Goal: Subscribe to service/newsletter

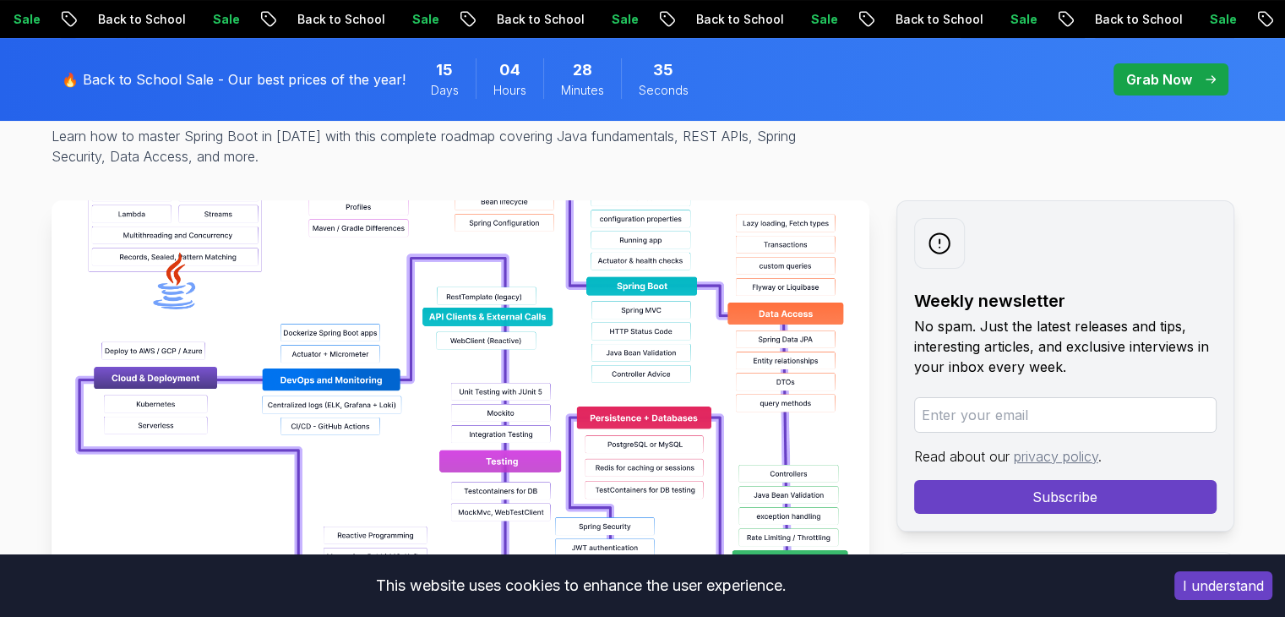
click at [608, 352] on img at bounding box center [461, 390] width 818 height 380
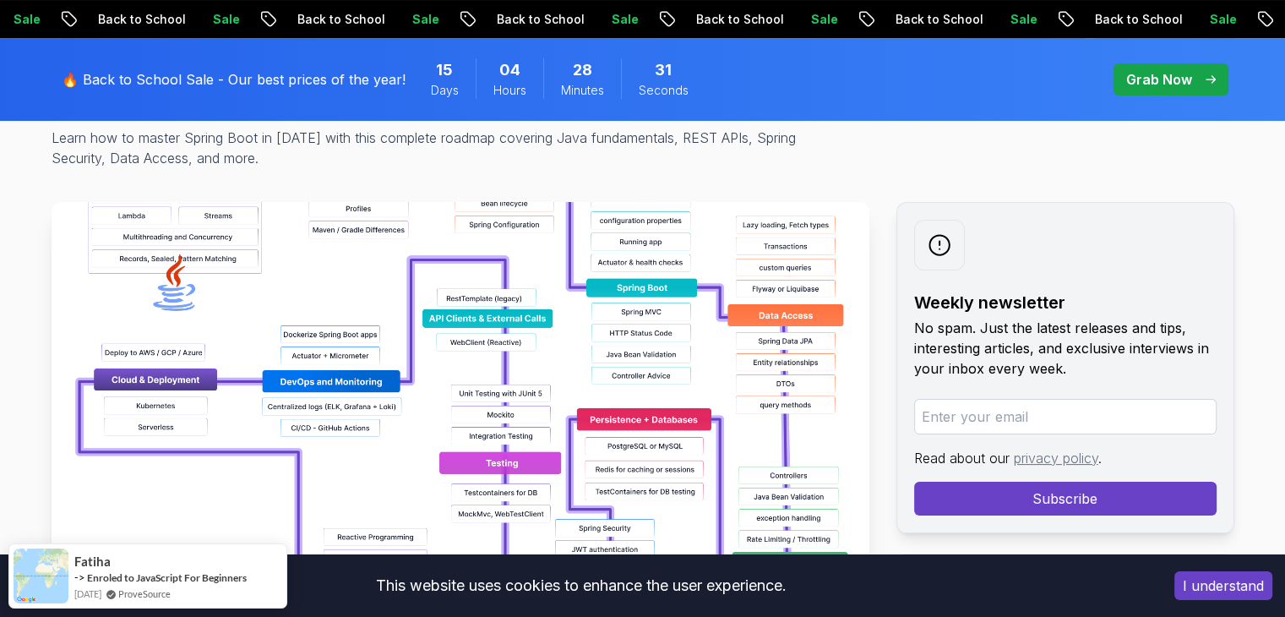
click at [613, 332] on img at bounding box center [461, 392] width 818 height 380
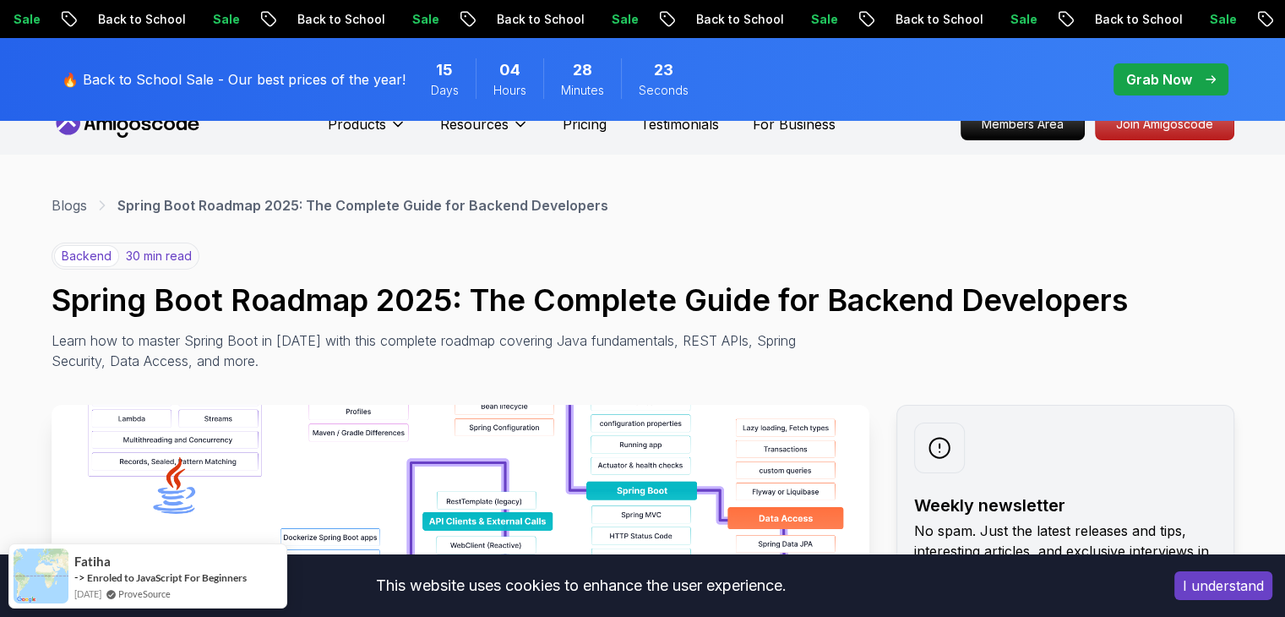
scroll to position [27, 0]
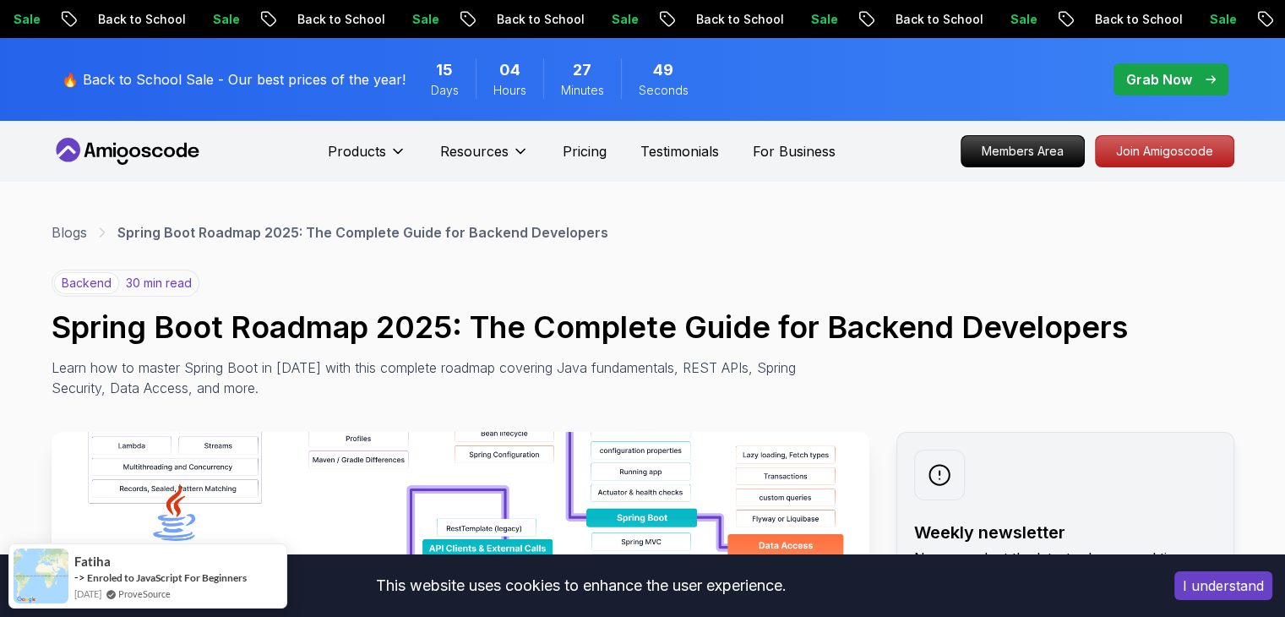
click at [1202, 582] on button "I understand" at bounding box center [1224, 585] width 98 height 29
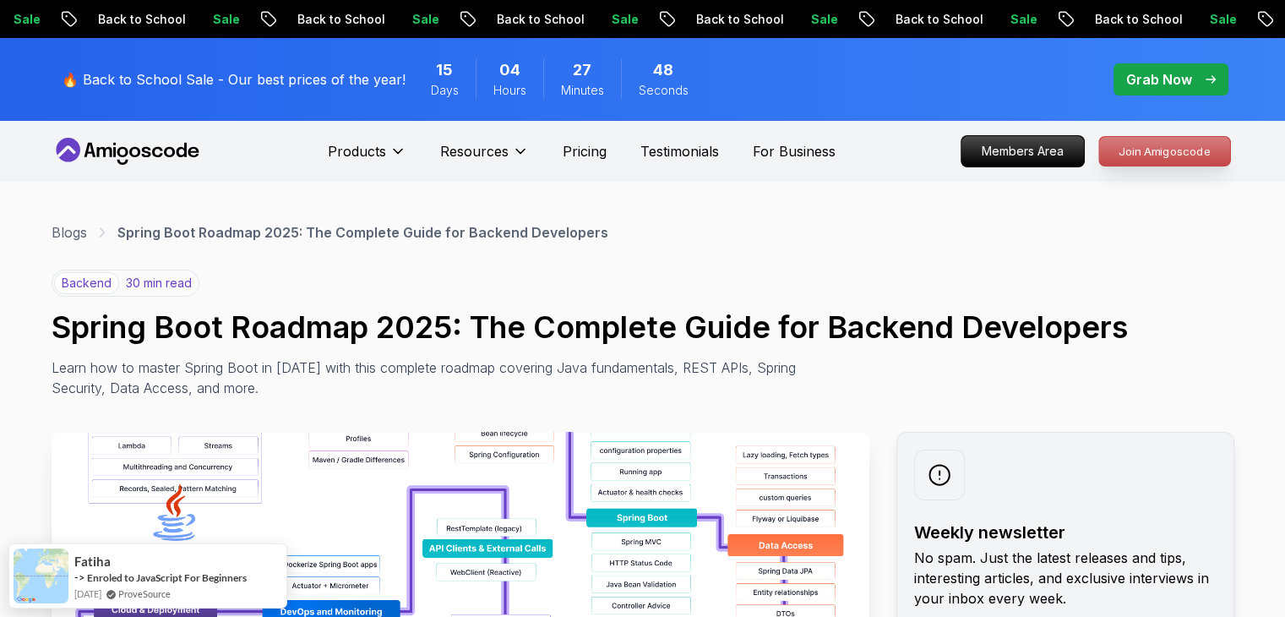
click at [1153, 152] on p "Join Amigoscode" at bounding box center [1164, 151] width 131 height 29
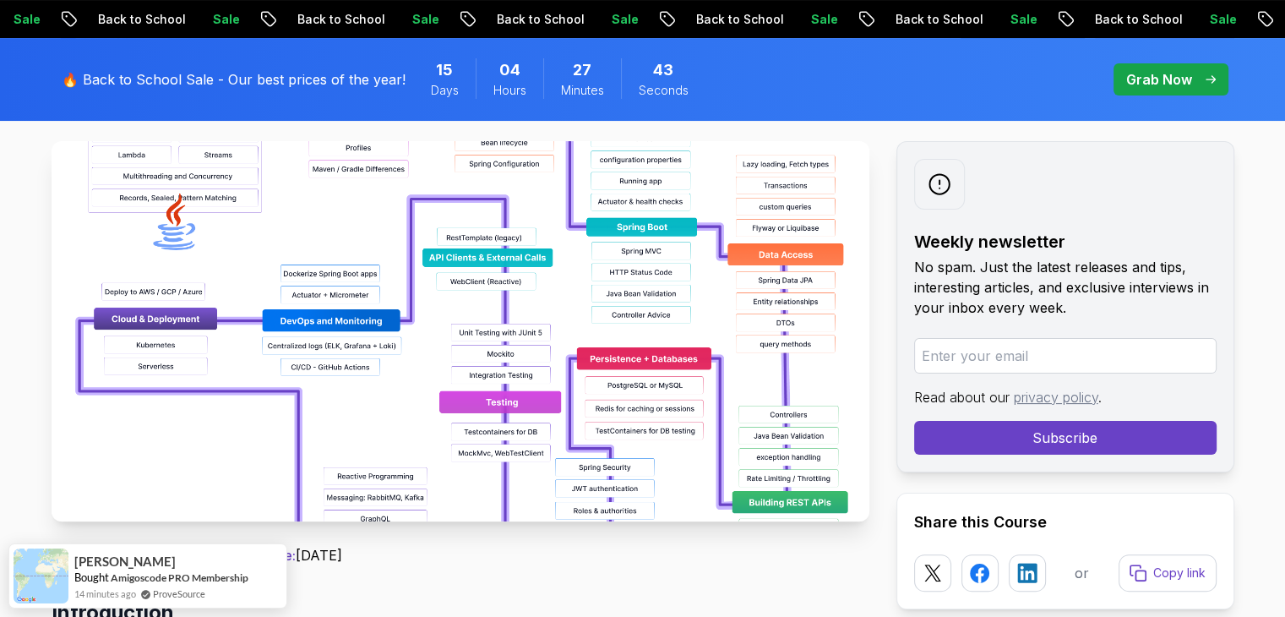
scroll to position [297, 0]
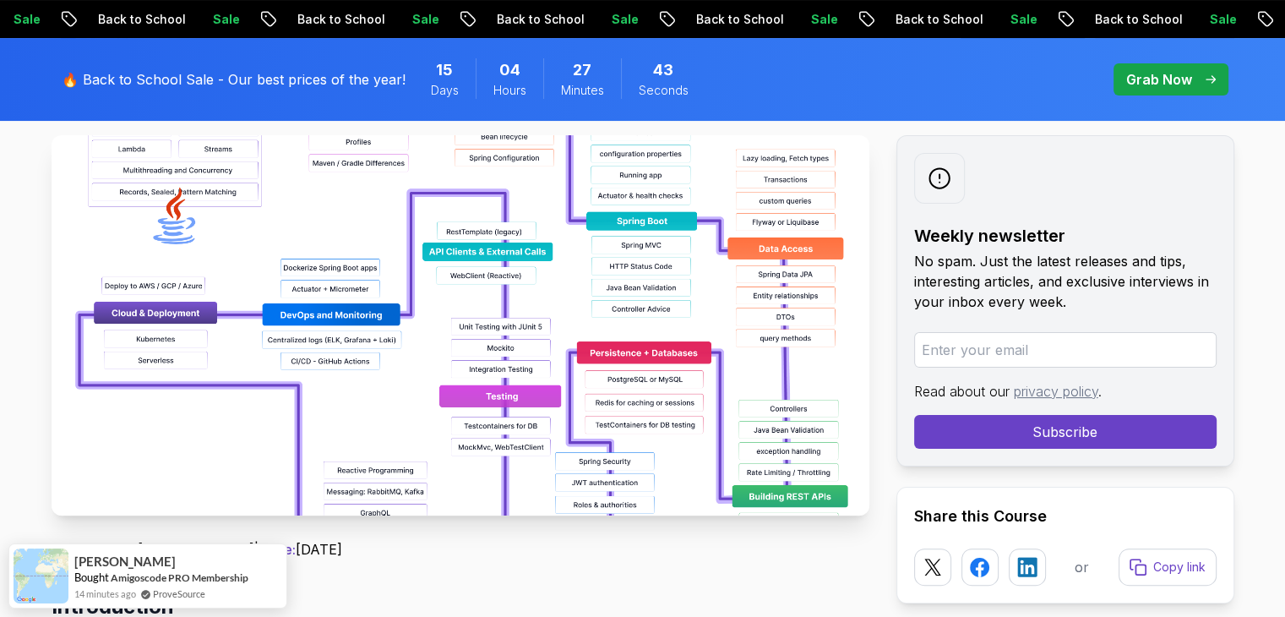
click at [577, 386] on img at bounding box center [461, 325] width 818 height 380
click at [994, 352] on input "email" at bounding box center [1065, 349] width 303 height 35
type input "venish.pcode26@gmail.com"
click at [1051, 429] on button "Subscribe" at bounding box center [1065, 432] width 303 height 34
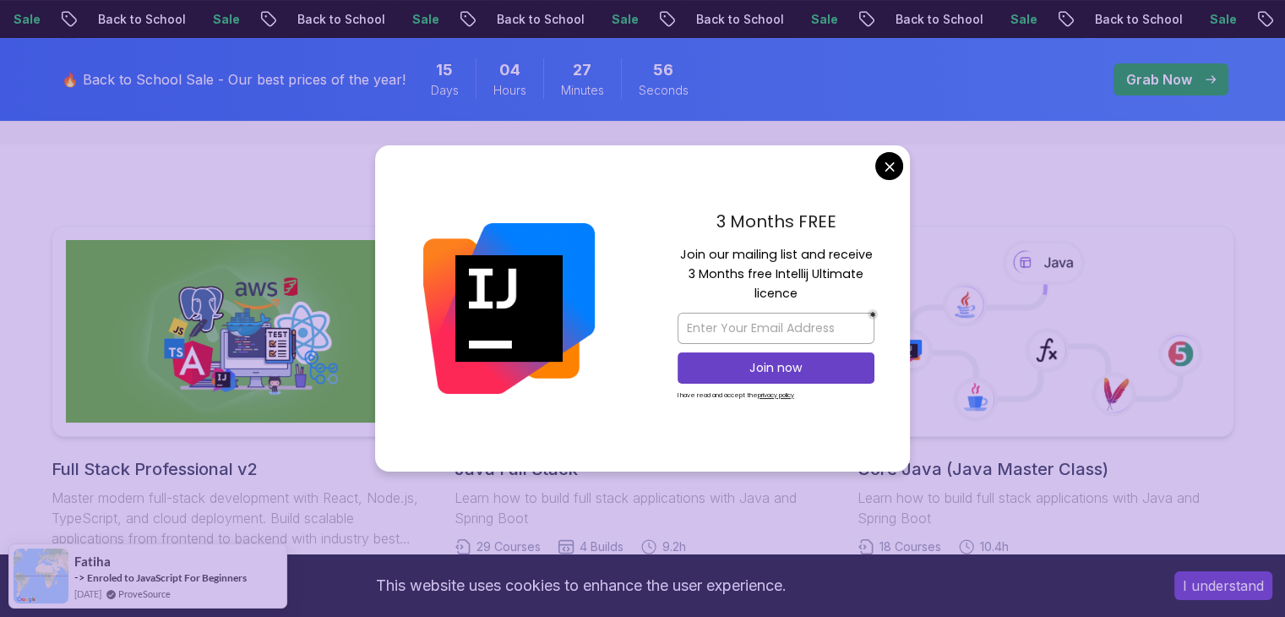
scroll to position [219, 0]
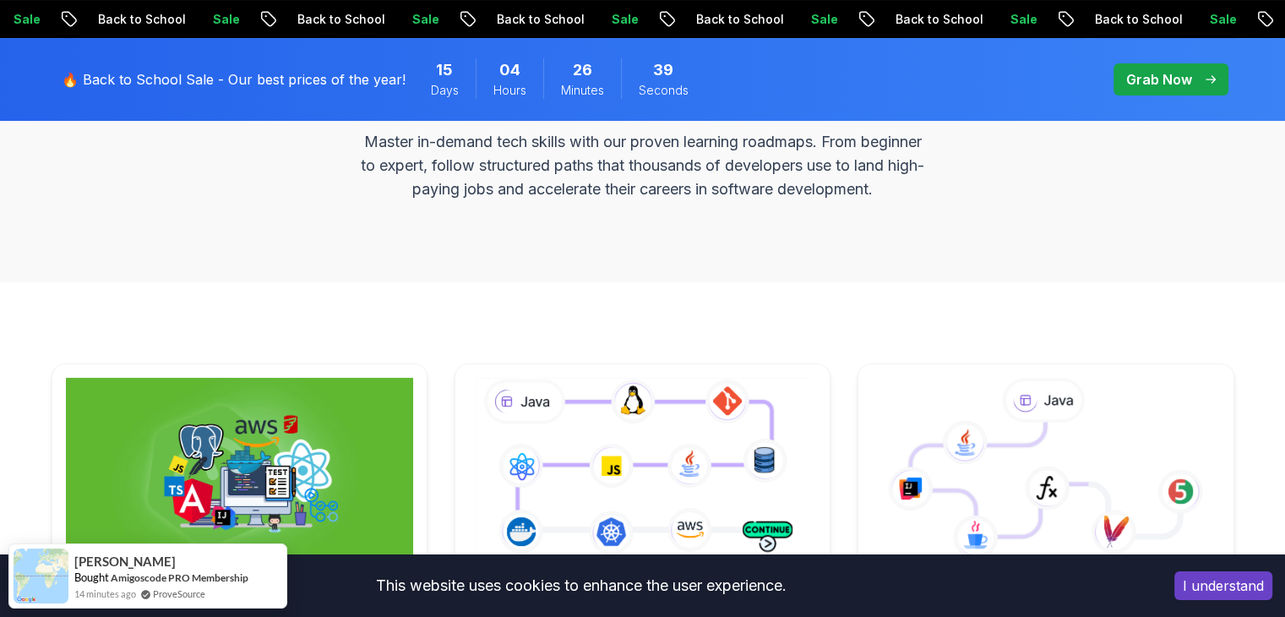
scroll to position [0, 0]
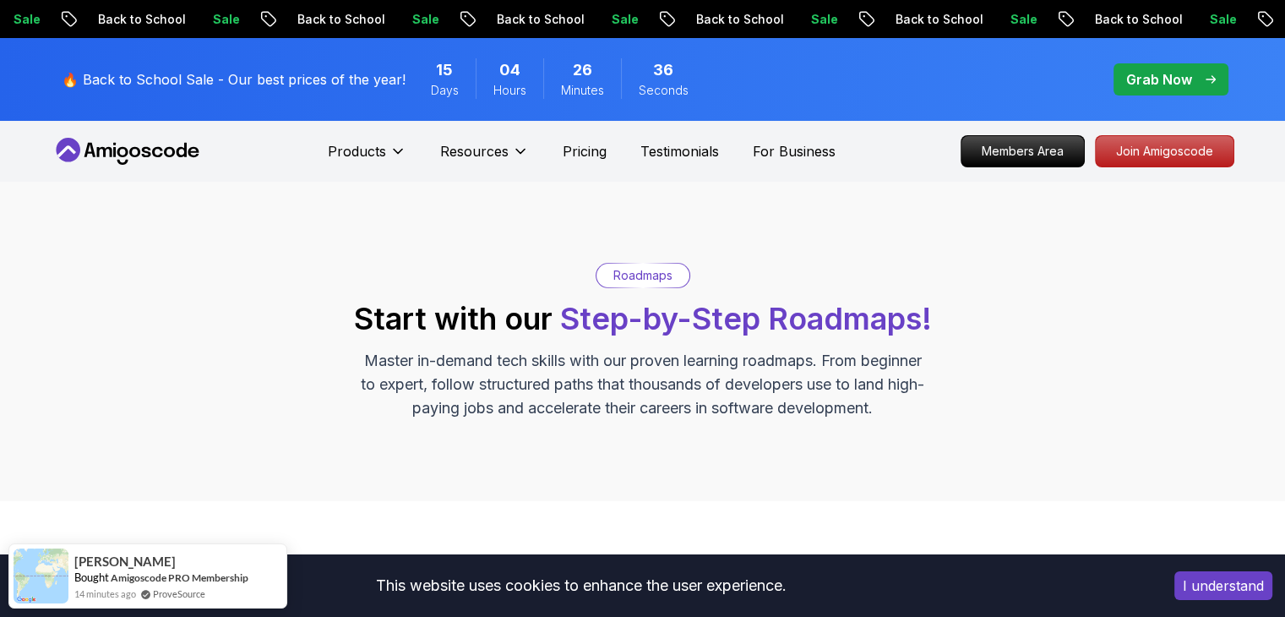
click at [635, 276] on p "Roadmaps" at bounding box center [642, 275] width 59 height 17
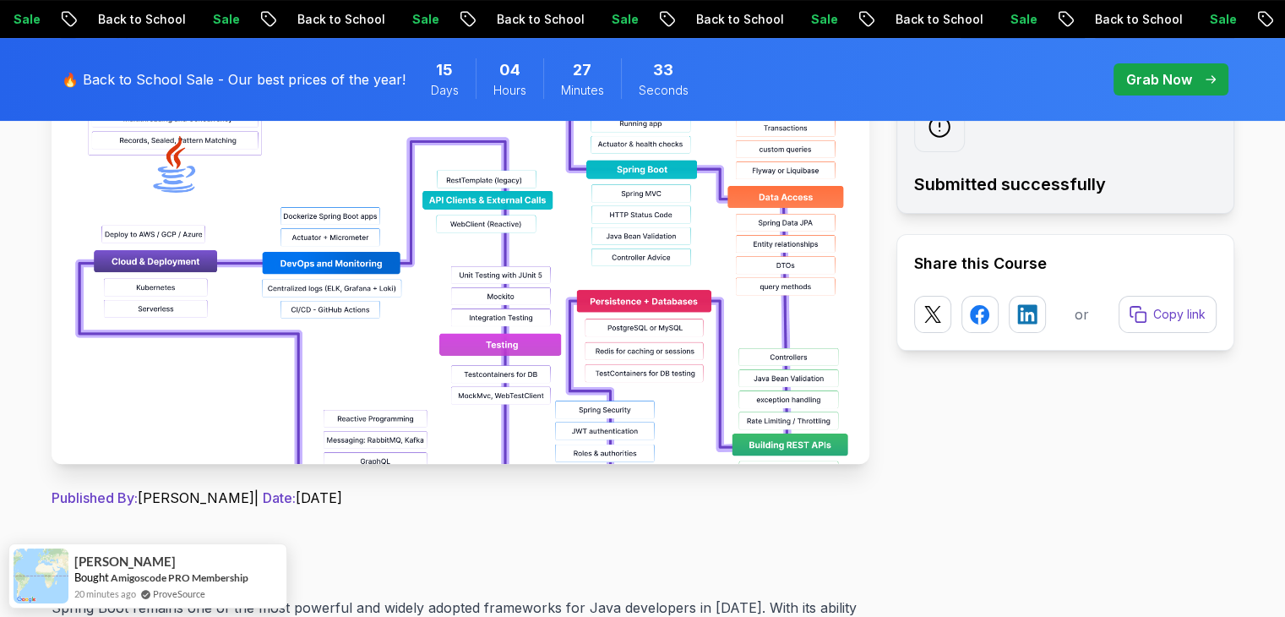
scroll to position [348, 0]
click at [715, 408] on img at bounding box center [461, 274] width 818 height 380
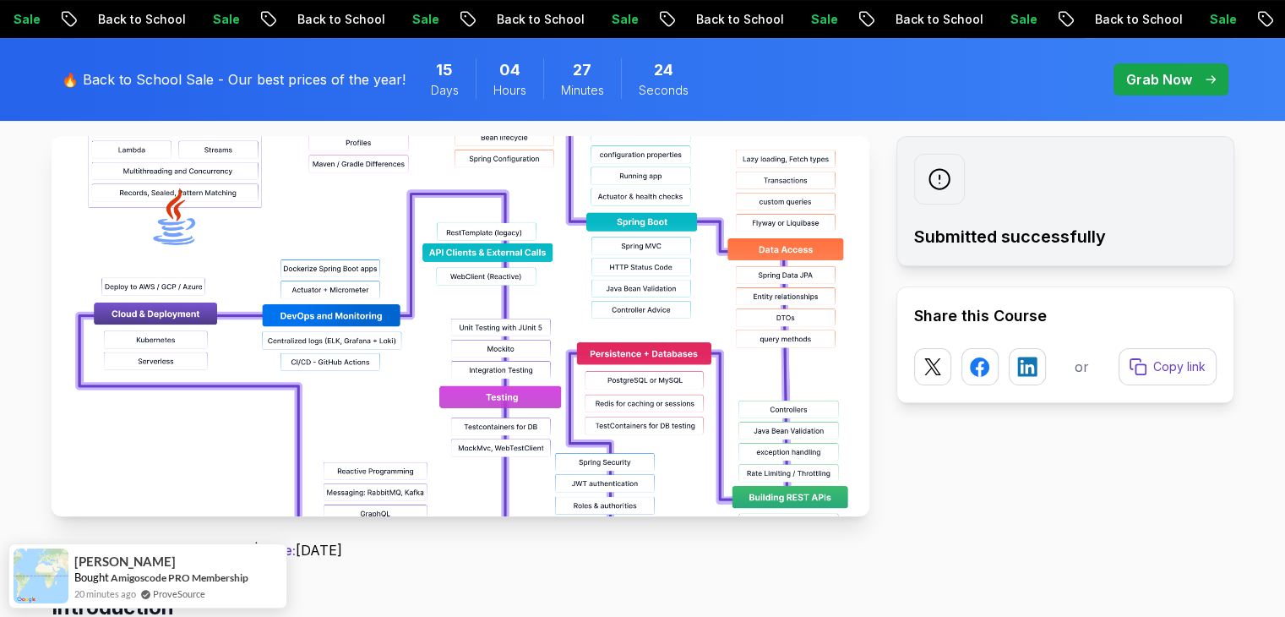
scroll to position [0, 0]
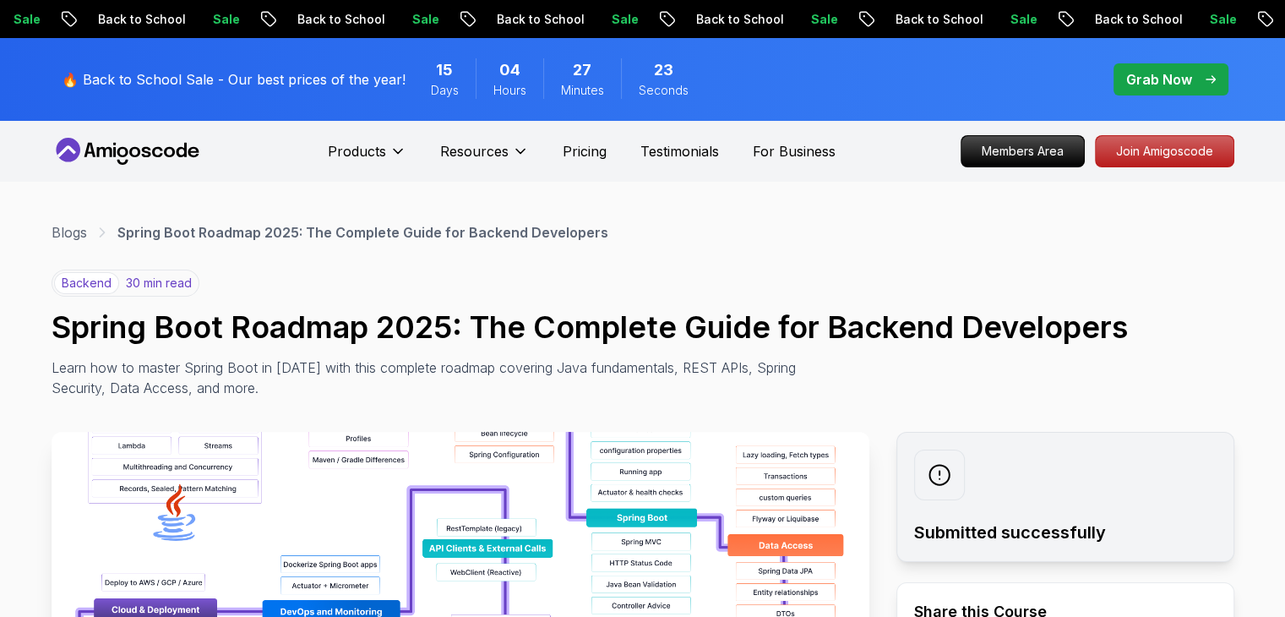
click at [556, 481] on img at bounding box center [461, 622] width 818 height 380
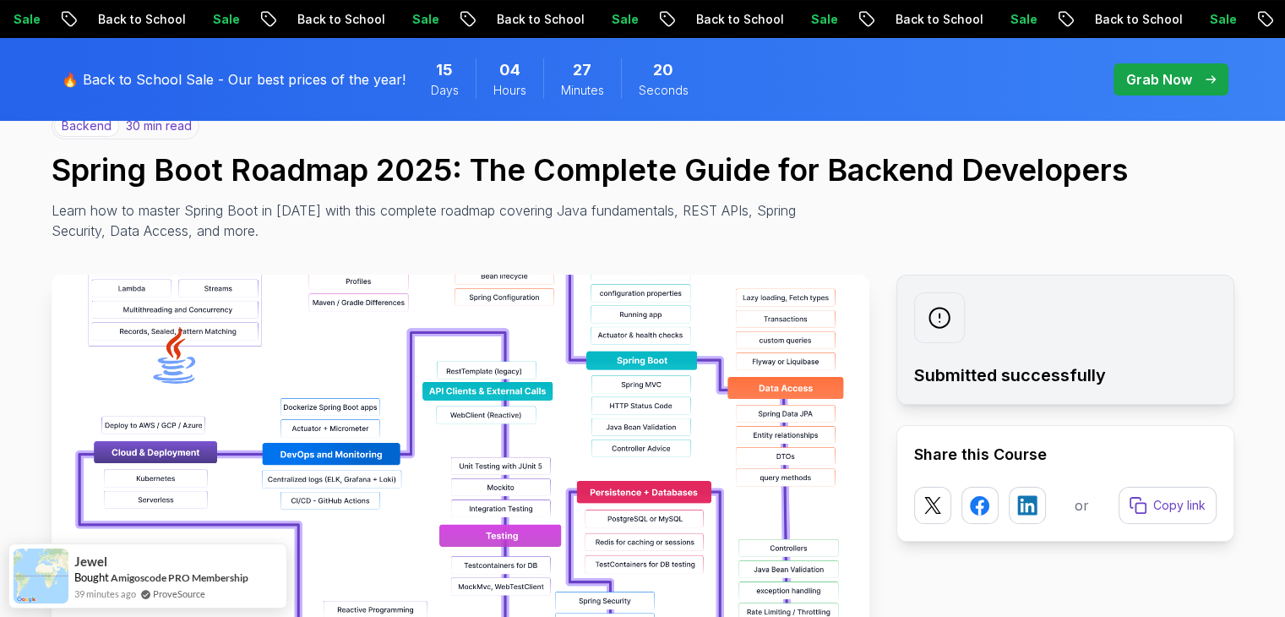
scroll to position [132, 0]
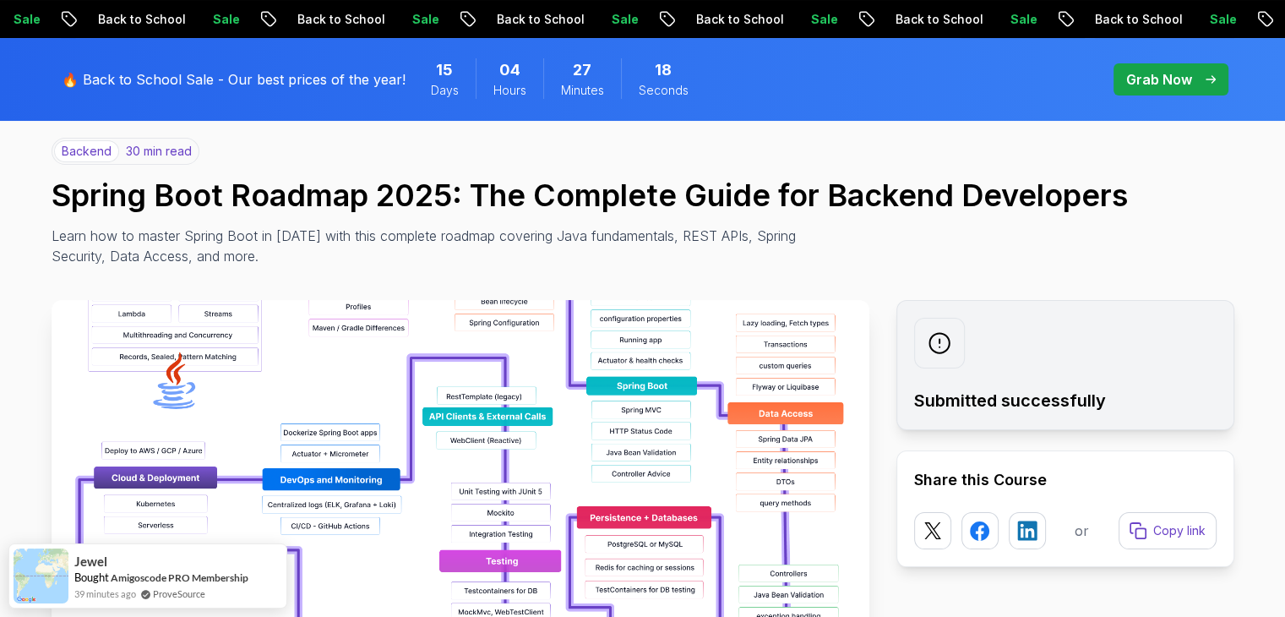
click at [1153, 68] on span "pre-order" at bounding box center [1171, 79] width 115 height 32
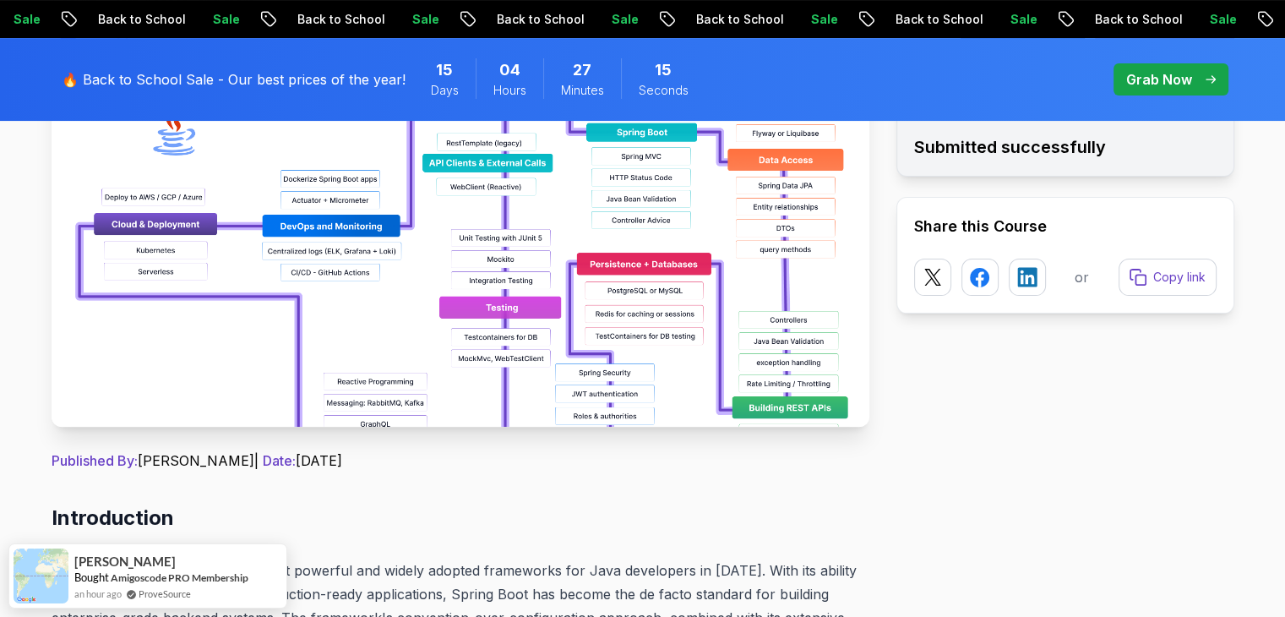
scroll to position [385, 0]
click at [793, 408] on img at bounding box center [461, 236] width 818 height 380
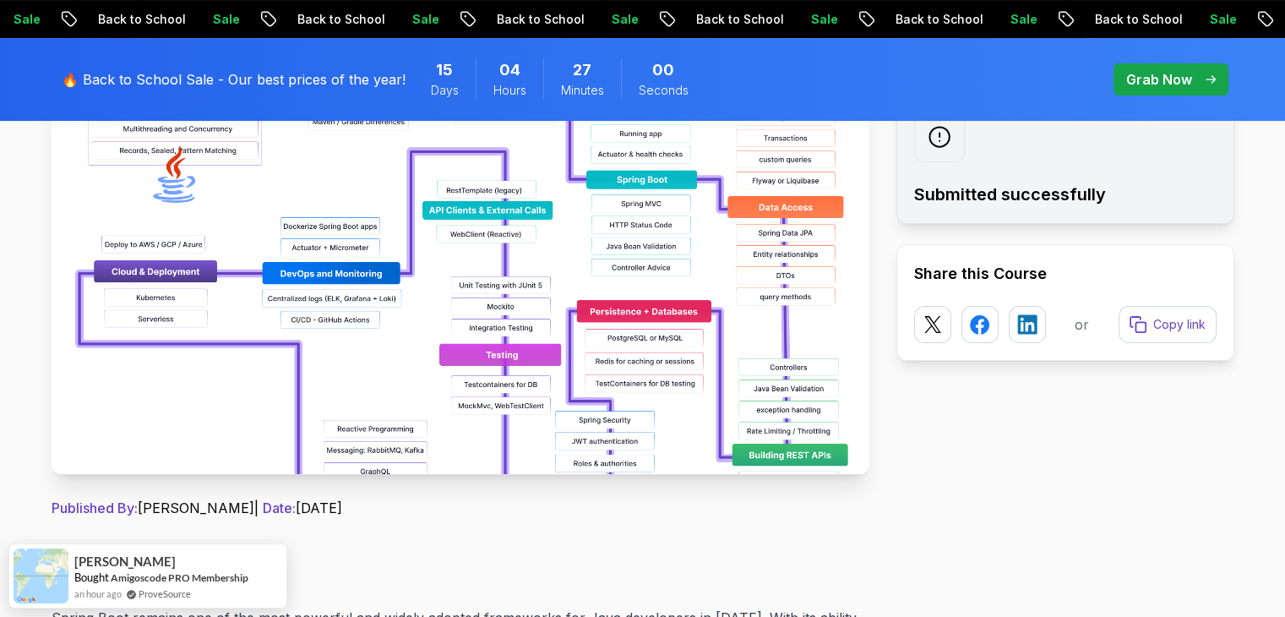
scroll to position [337, 0]
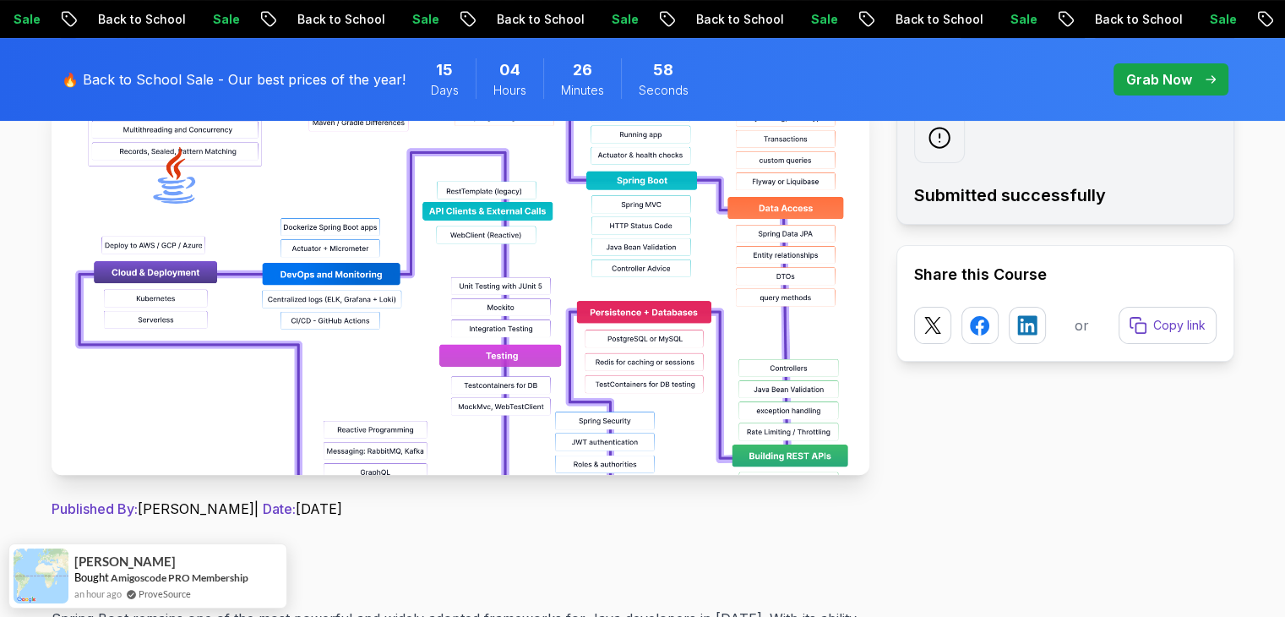
click at [444, 285] on img at bounding box center [461, 285] width 818 height 380
click at [642, 433] on img at bounding box center [461, 285] width 818 height 380
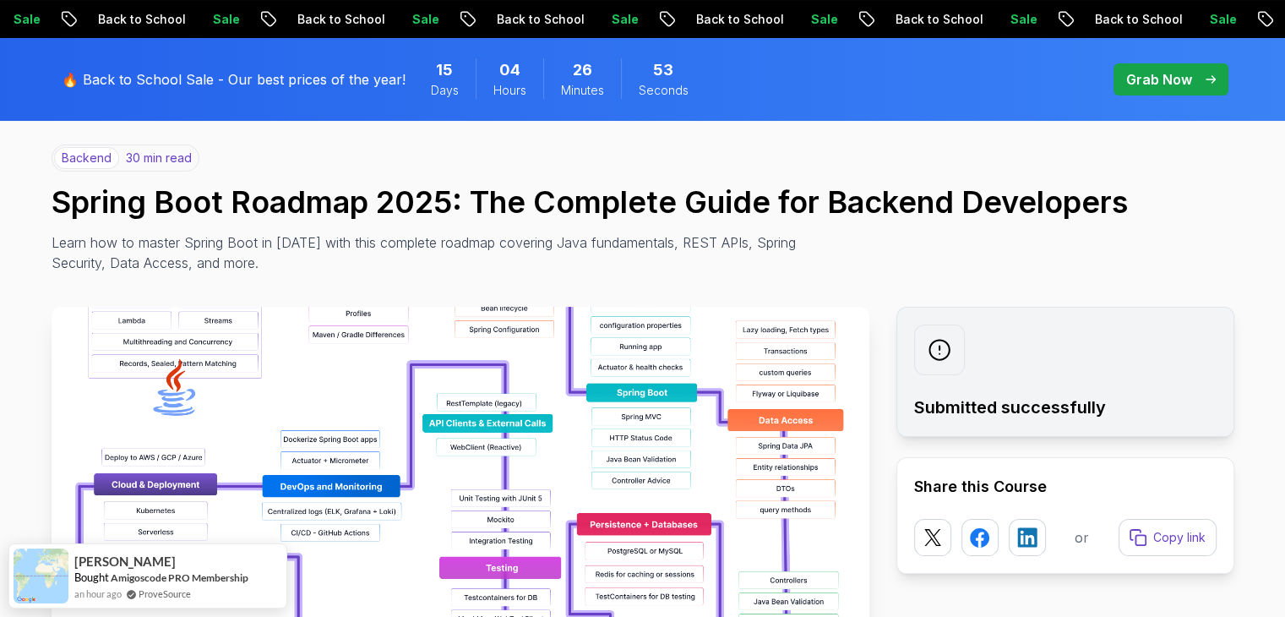
scroll to position [115, 0]
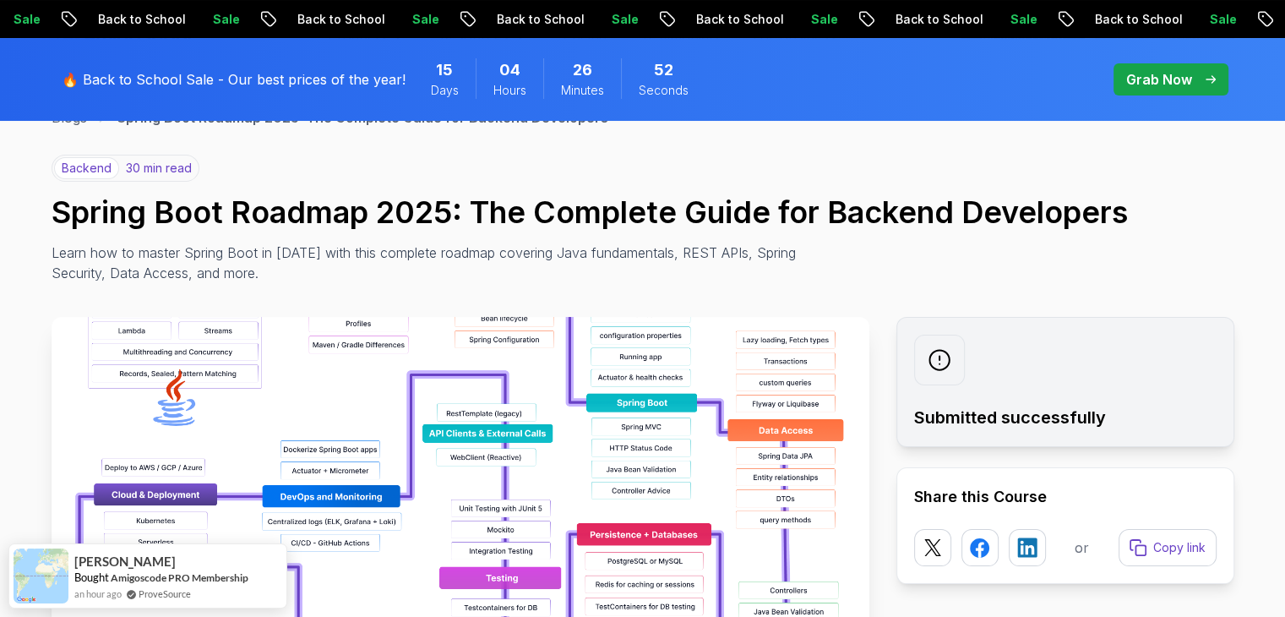
click at [1004, 406] on h2 "Submitted successfully" at bounding box center [1065, 418] width 303 height 24
click at [1170, 545] on p "Copy link" at bounding box center [1180, 548] width 55 height 18
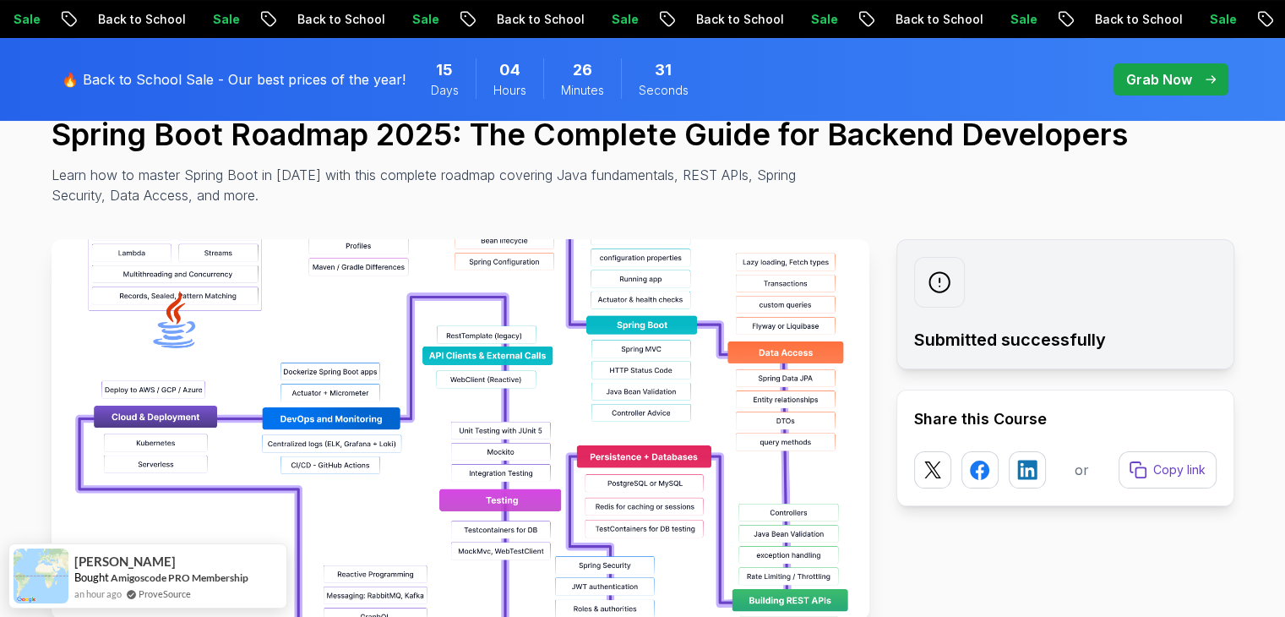
scroll to position [193, 0]
click at [592, 297] on img at bounding box center [461, 429] width 818 height 380
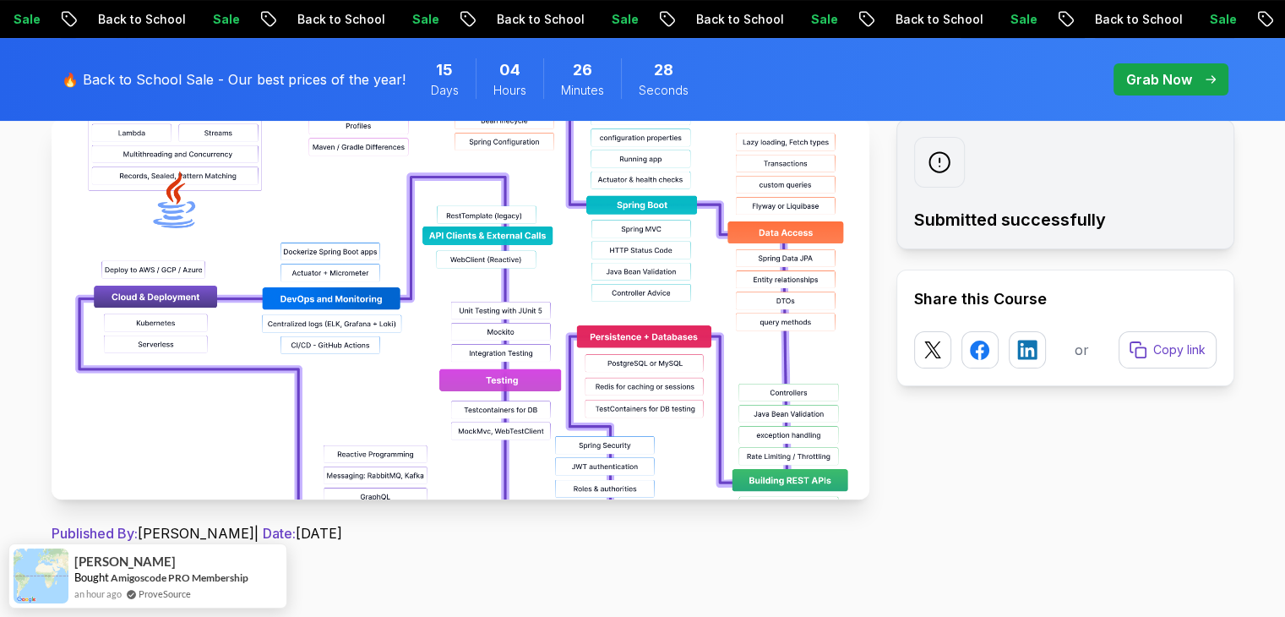
scroll to position [314, 0]
click at [592, 297] on img at bounding box center [461, 308] width 818 height 380
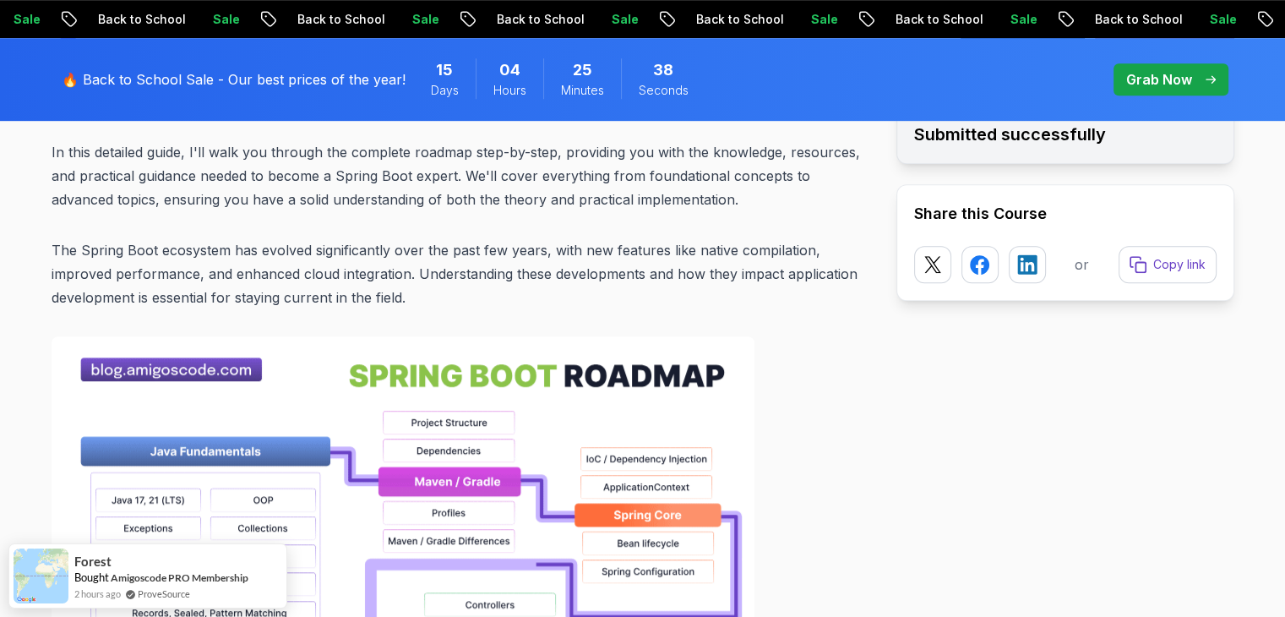
scroll to position [1046, 0]
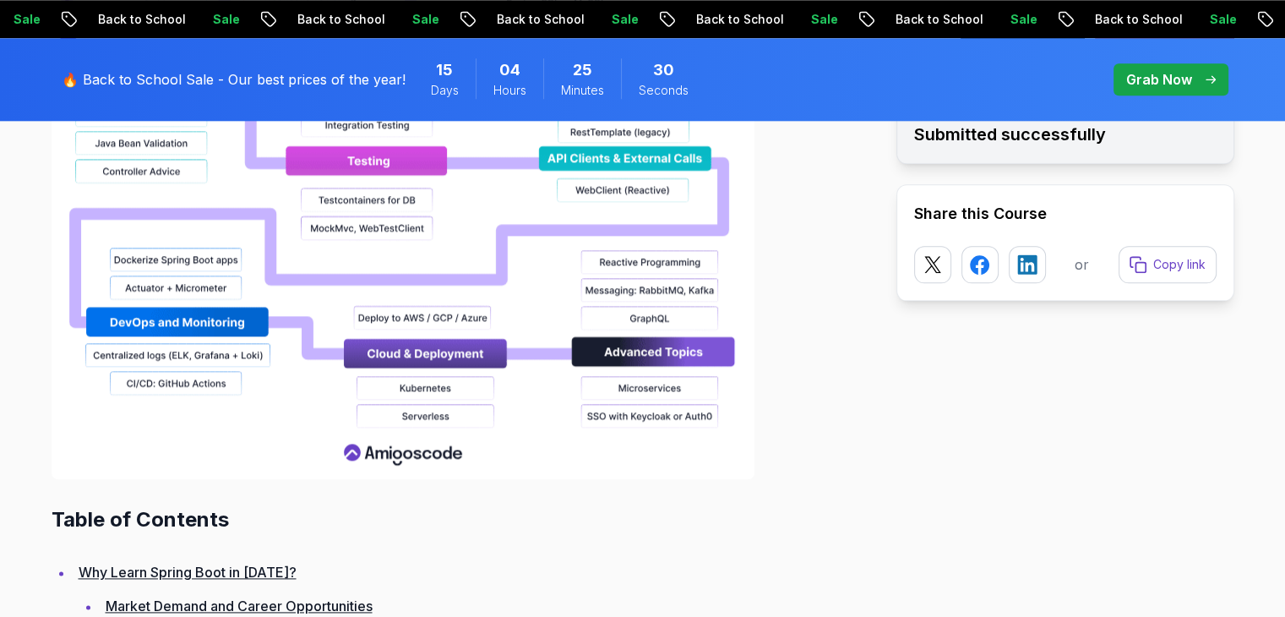
scroll to position [1984, 0]
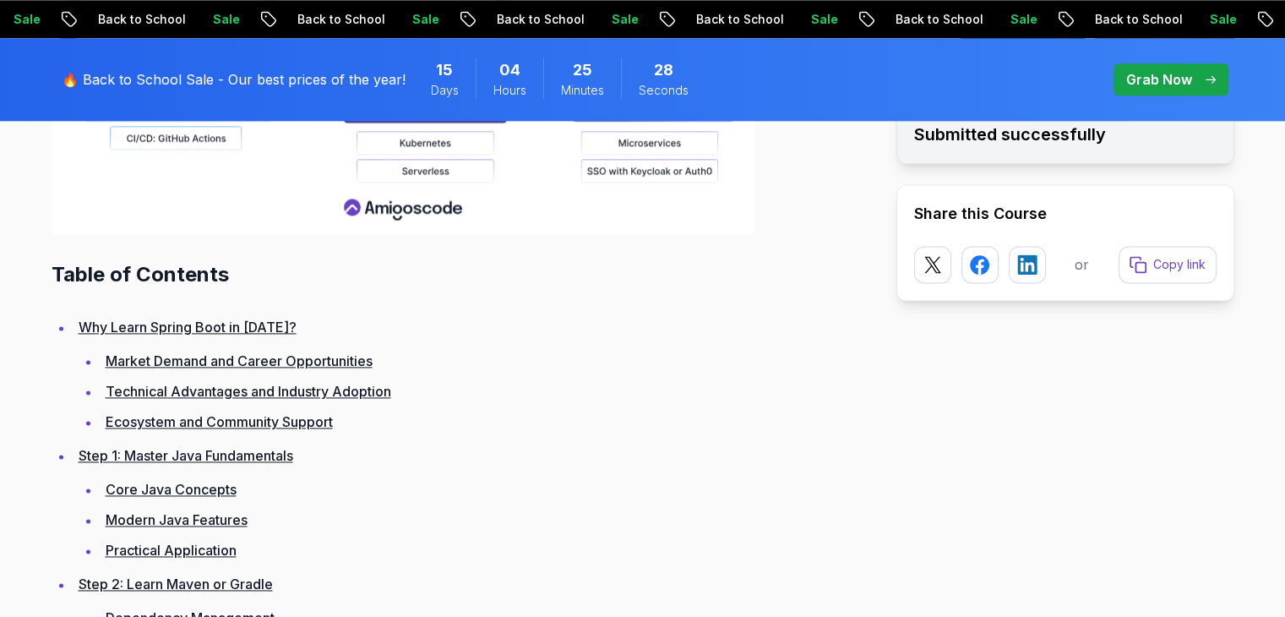
scroll to position [2230, 0]
click at [264, 322] on link "Why Learn Spring Boot in 2025?" at bounding box center [188, 327] width 218 height 17
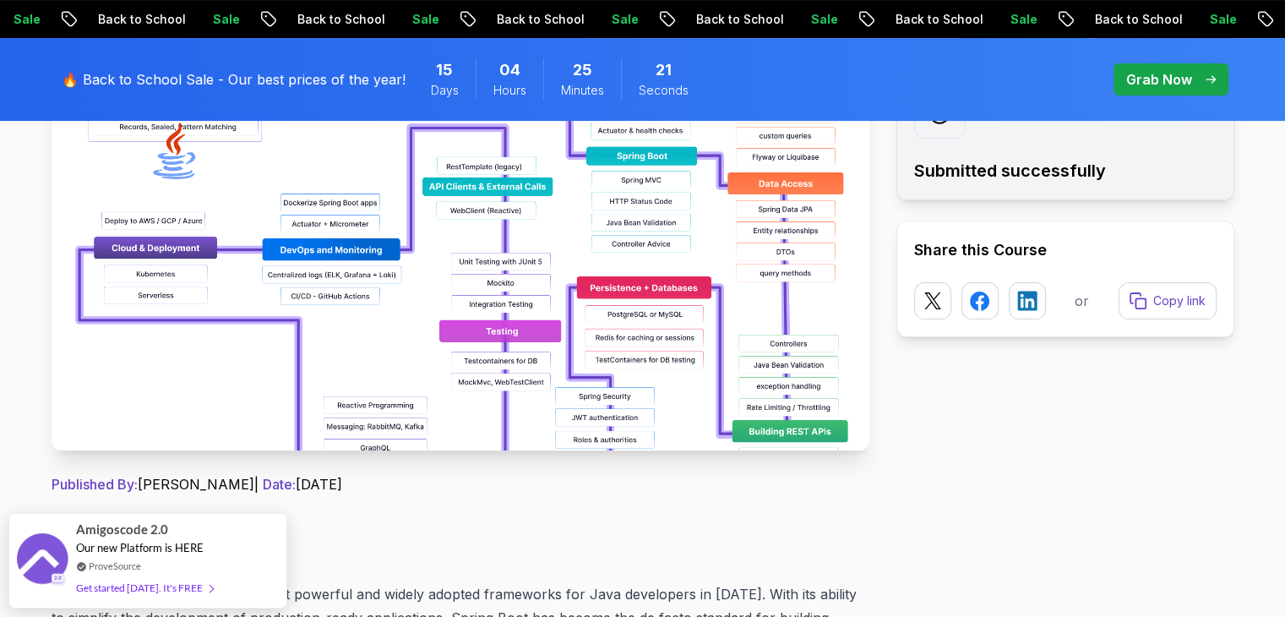
scroll to position [368, 0]
